Goal: Transaction & Acquisition: Purchase product/service

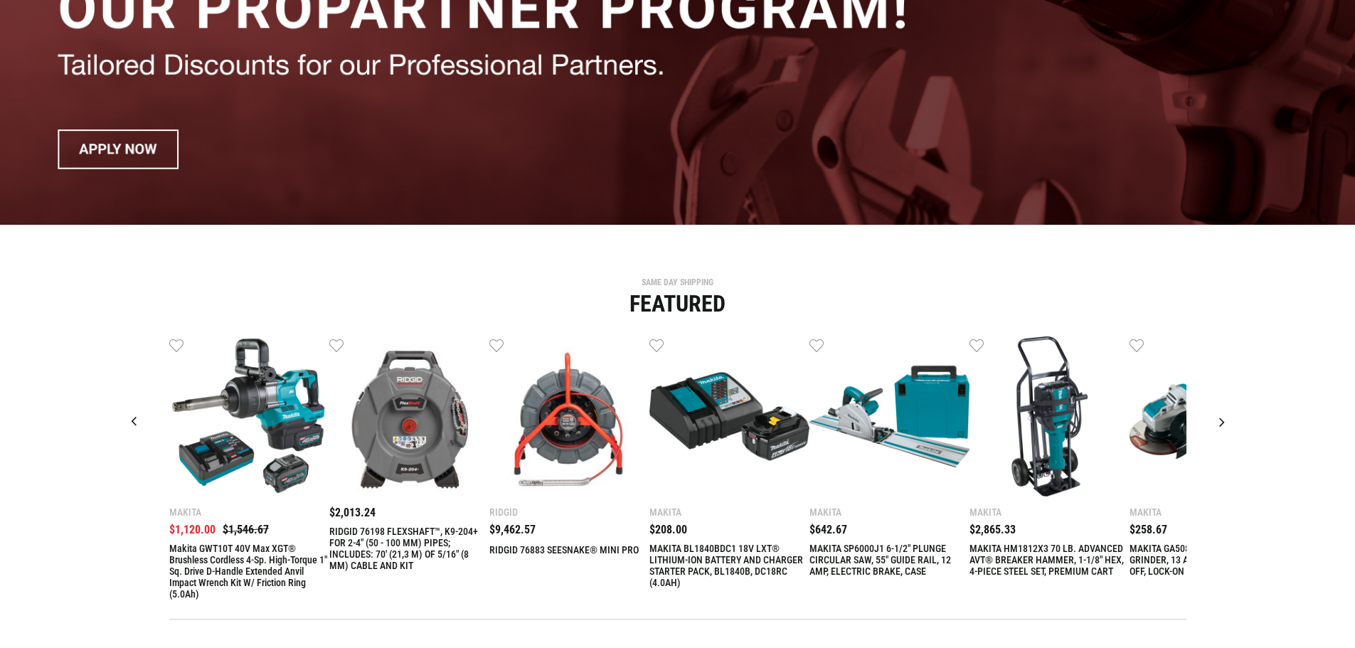
click at [747, 409] on img at bounding box center [729, 416] width 160 height 160
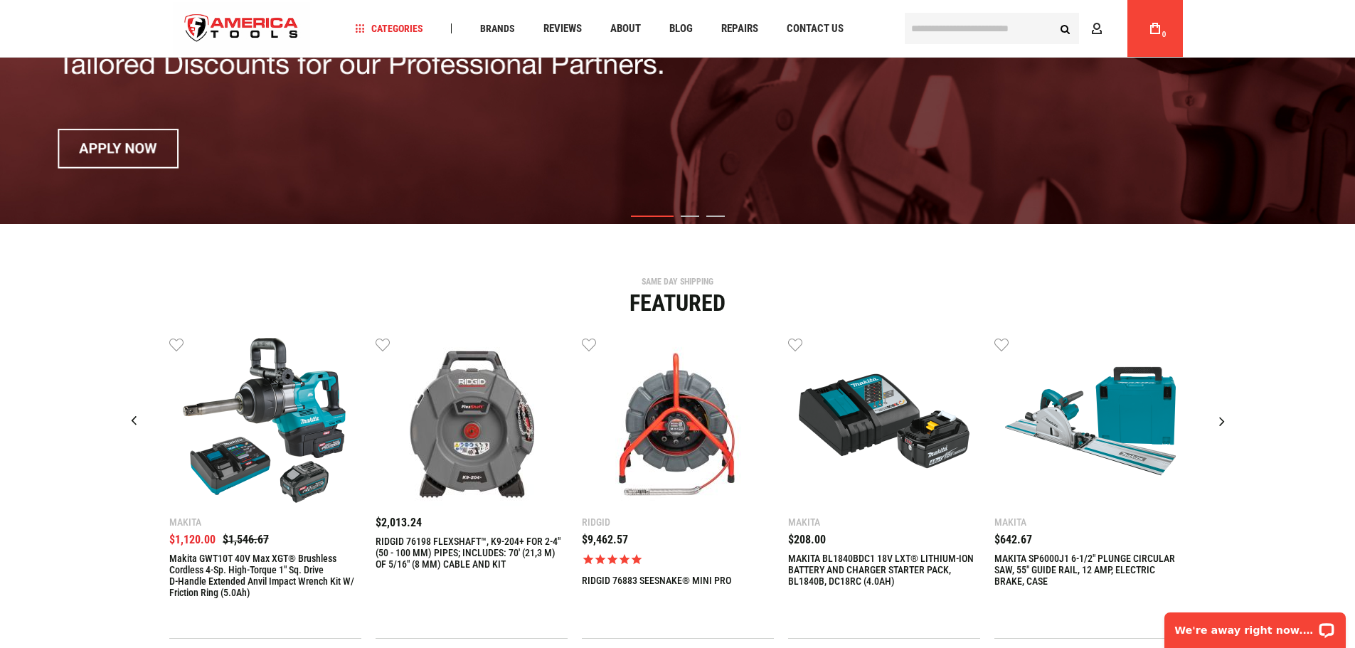
click at [852, 448] on img "4 / 9" at bounding box center [884, 421] width 171 height 171
click at [870, 425] on img "4 / 9" at bounding box center [884, 421] width 171 height 171
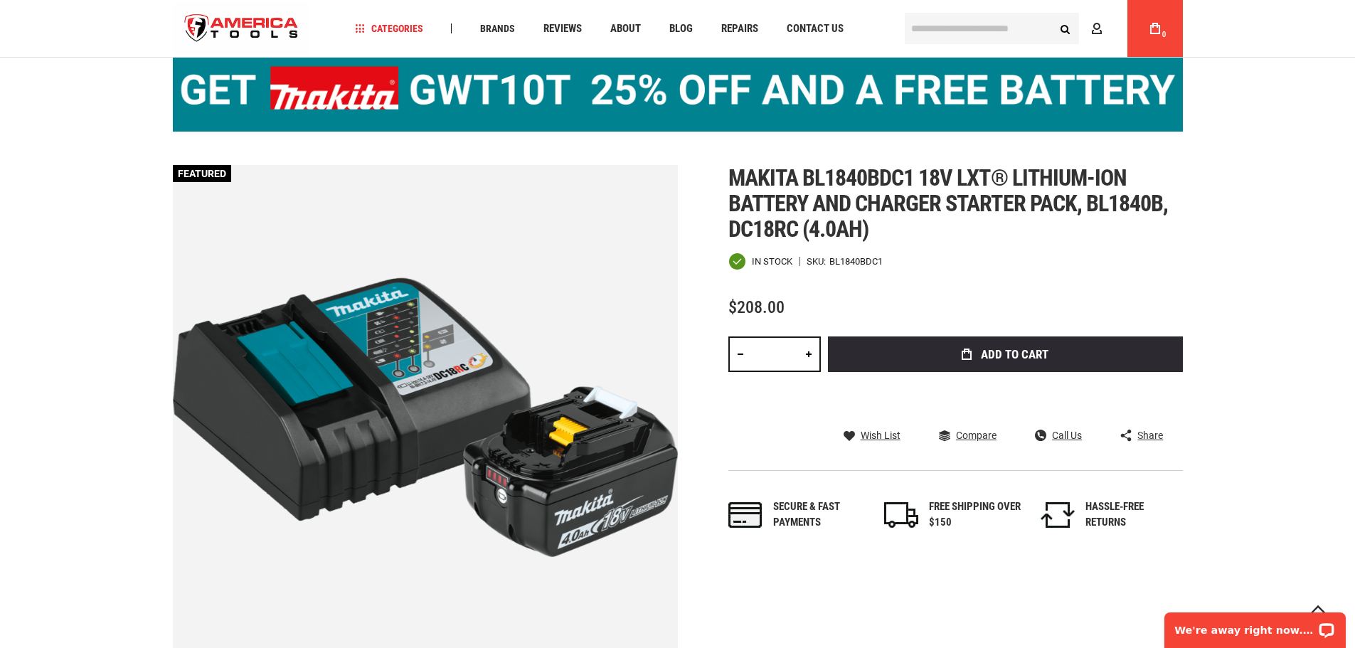
scroll to position [213, 0]
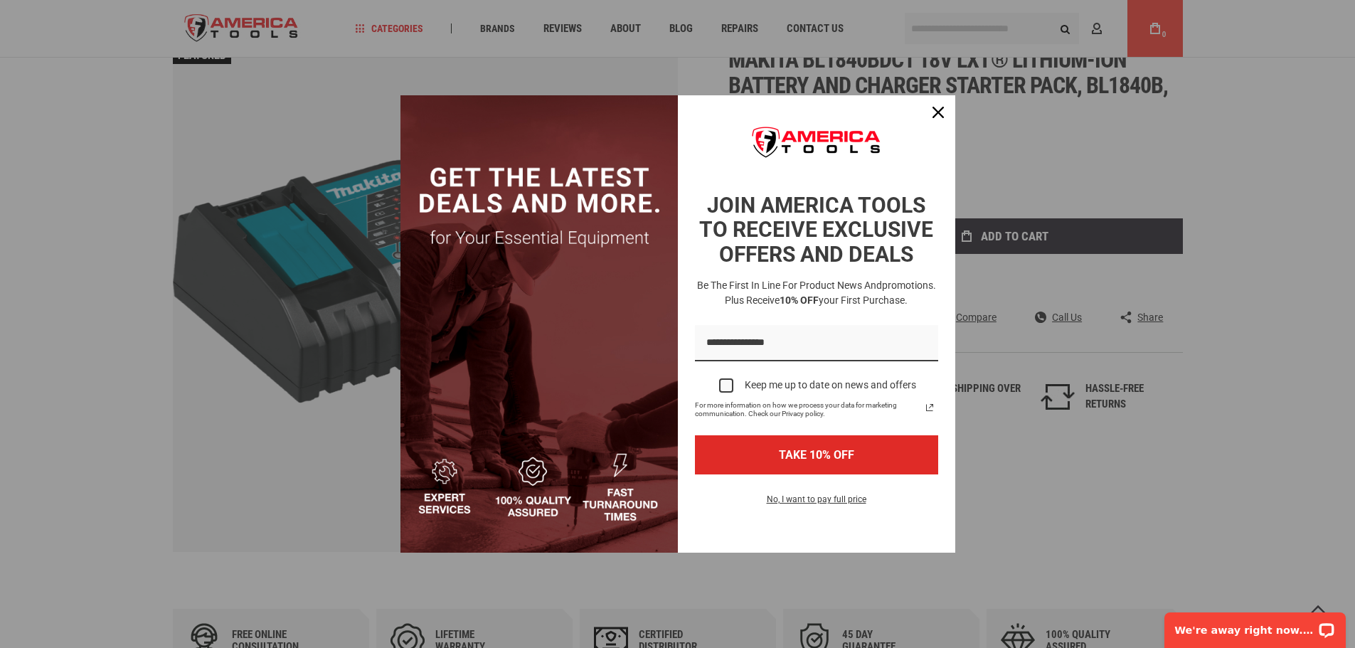
click at [264, 596] on div "Marketing offer form" at bounding box center [677, 324] width 1355 height 648
click at [935, 108] on icon "close icon" at bounding box center [937, 112] width 11 height 11
